Goal: Find specific page/section: Find specific page/section

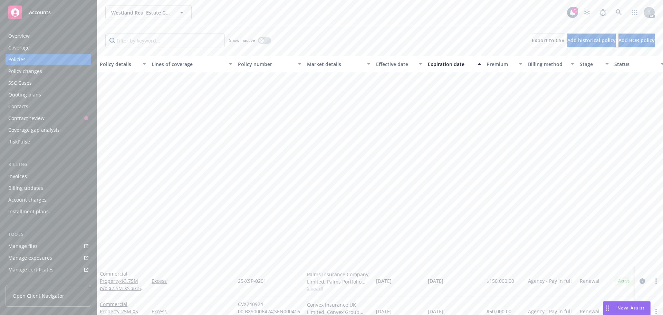
scroll to position [242, 0]
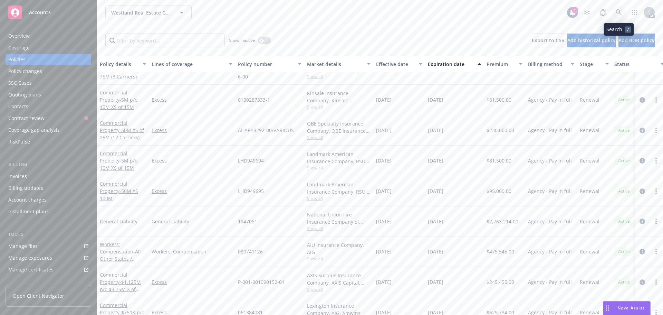
click at [619, 8] on link at bounding box center [619, 13] width 14 height 14
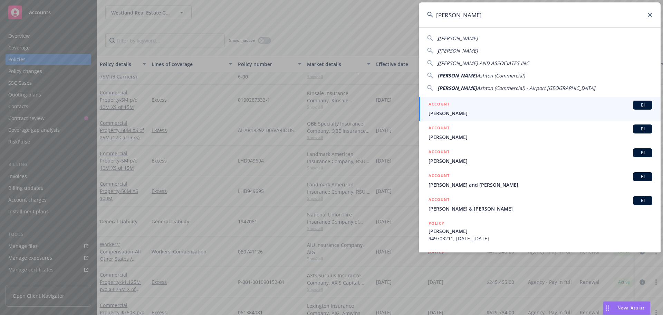
click at [475, 61] on span "[PERSON_NAME] AND ASSOCIATES INC" at bounding box center [484, 63] width 90 height 7
type input "[PERSON_NAME] AND ASSOCIATES INC"
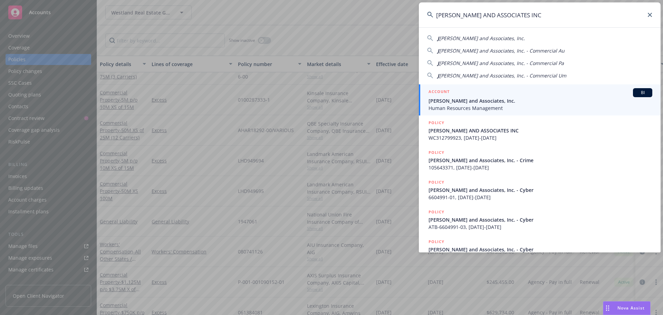
click at [436, 104] on li "ACCOUNT BI [PERSON_NAME] and Associates, Inc. Human Resources Management" at bounding box center [540, 99] width 242 height 31
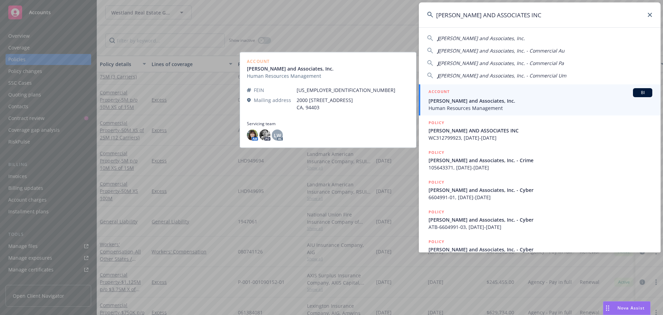
click at [460, 101] on span "[PERSON_NAME] and Associates, Inc." at bounding box center [541, 100] width 224 height 7
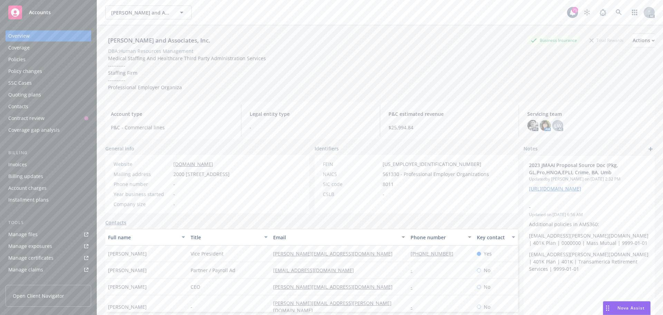
click at [19, 57] on div "Policies" at bounding box center [16, 59] width 17 height 11
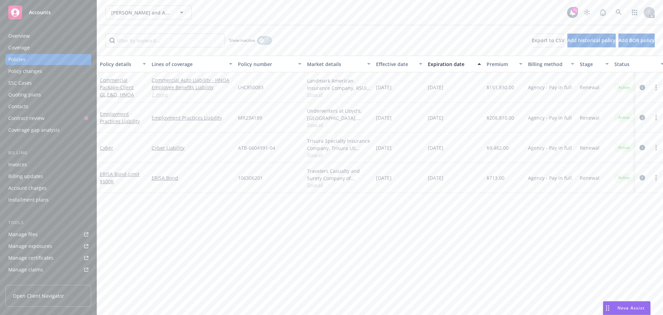
click at [261, 41] on icon "button" at bounding box center [261, 40] width 3 height 3
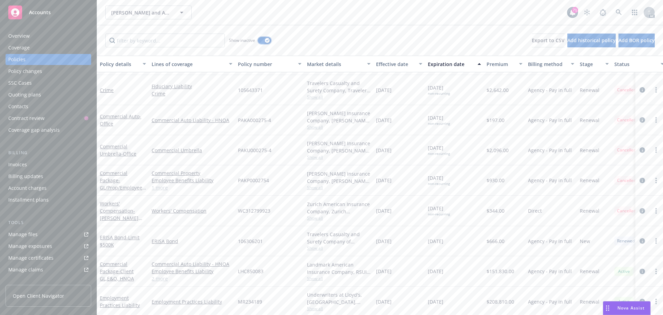
scroll to position [1167, 0]
